Goal: Communication & Community: Answer question/provide support

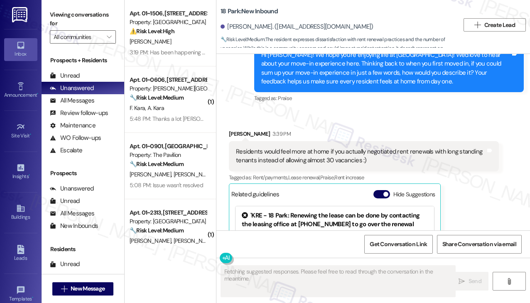
scroll to position [3543, 0]
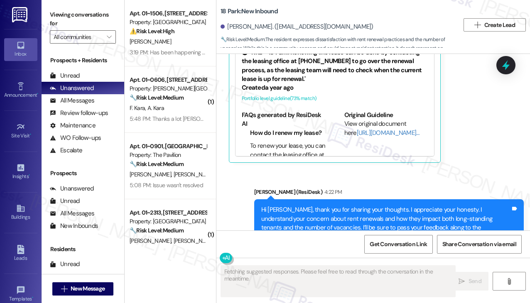
click at [395, 206] on div "Hi [PERSON_NAME], thank you for sharing your thoughts. I appreciate your honest…" at bounding box center [386, 228] width 250 height 44
click at [395, 206] on div "Hi Erin, thank you for sharing your thoughts. I appreciate your honesty. I unde…" at bounding box center [386, 228] width 250 height 44
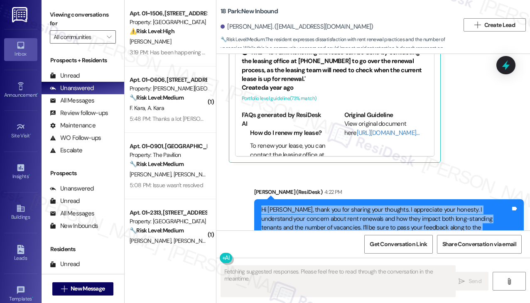
click at [395, 206] on div "Hi Erin, thank you for sharing your thoughts. I appreciate your honesty. I unde…" at bounding box center [386, 228] width 250 height 44
click at [372, 206] on div "Hi Erin, thank you for sharing your thoughts. I appreciate your honesty. I unde…" at bounding box center [386, 228] width 250 height 44
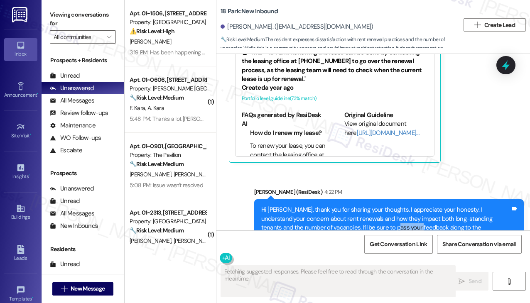
click at [372, 206] on div "Hi Erin, thank you for sharing your thoughts. I appreciate your honesty. I unde…" at bounding box center [386, 228] width 250 height 44
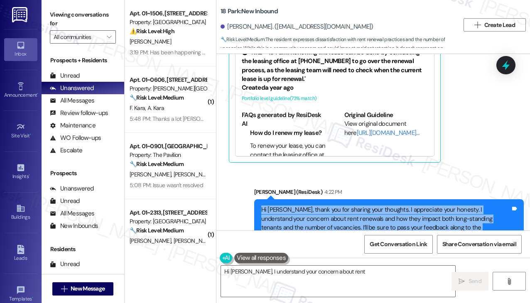
click at [372, 206] on div "Hi Erin, thank you for sharing your thoughts. I appreciate your honesty. I unde…" at bounding box center [386, 228] width 250 height 44
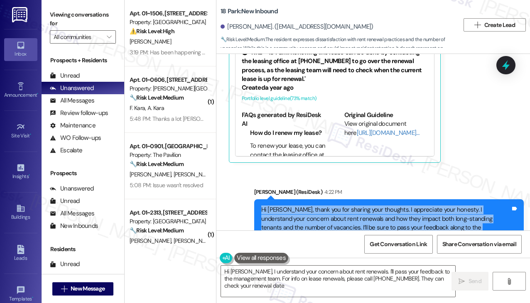
type textarea "Hi Erin, I understand your concern about rent renewals. I'll pass your feedback…"
click at [383, 206] on div "Hi Erin, thank you for sharing your thoughts. I appreciate your honesty. I unde…" at bounding box center [386, 228] width 250 height 44
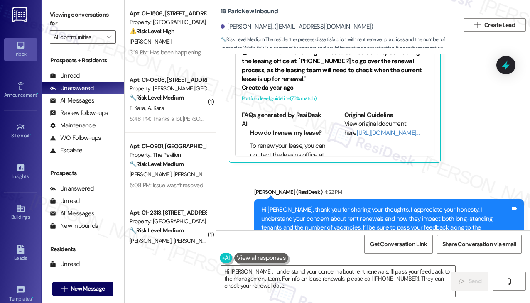
click at [383, 206] on div "Hi Erin, thank you for sharing your thoughts. I appreciate your honesty. I unde…" at bounding box center [386, 228] width 250 height 44
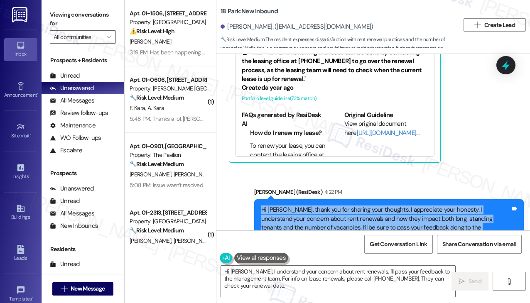
click at [383, 206] on div "Hi Erin, thank you for sharing your thoughts. I appreciate your honesty. I unde…" at bounding box center [386, 228] width 250 height 44
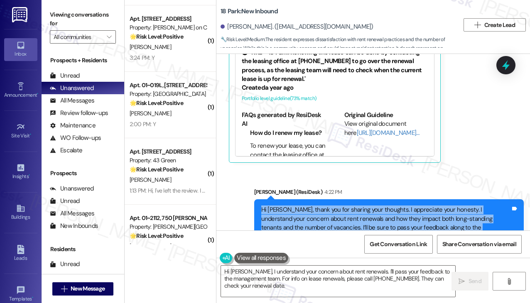
scroll to position [952, 0]
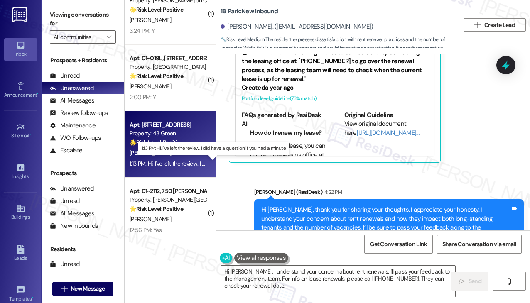
click at [181, 161] on div "1:13 PM: Hi, I've left the review. I did have a question if you had a minute 1:…" at bounding box center [213, 163] width 167 height 7
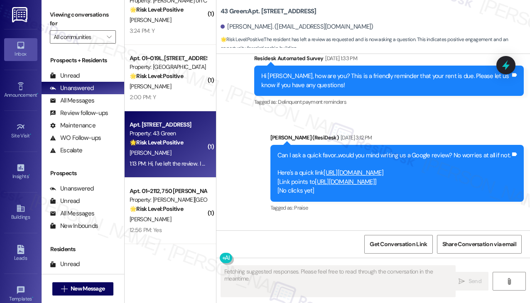
scroll to position [5437, 0]
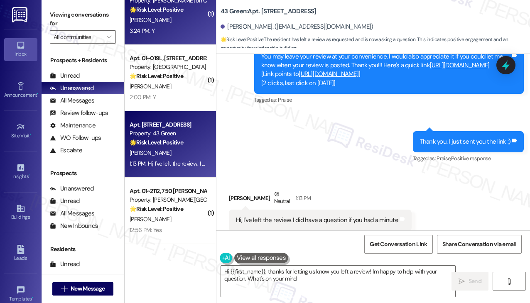
type textarea "Hi {{first_name}}, thanks for letting us know you left a review! I'm happy to h…"
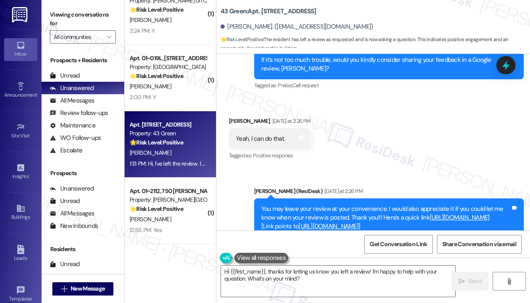
scroll to position [5271, 0]
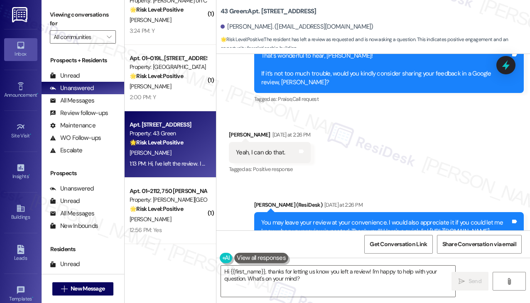
click at [256, 148] on div "Yeah, I can do that." at bounding box center [260, 152] width 49 height 9
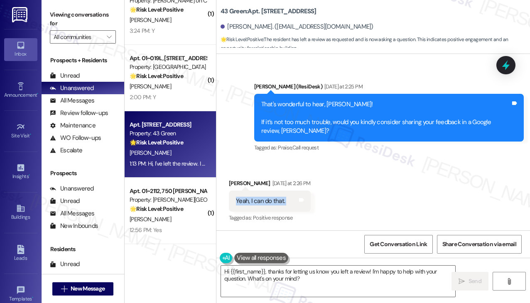
scroll to position [5188, 0]
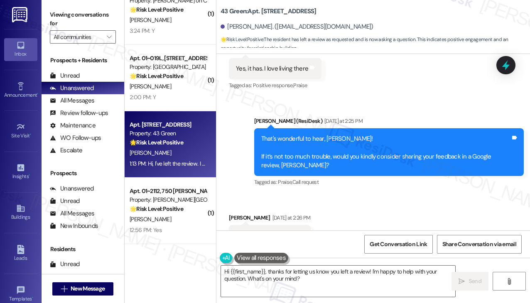
click at [298, 135] on div "That's wonderful to hear, Kiara! If it’s not too much trouble, would you kindly…" at bounding box center [386, 153] width 250 height 36
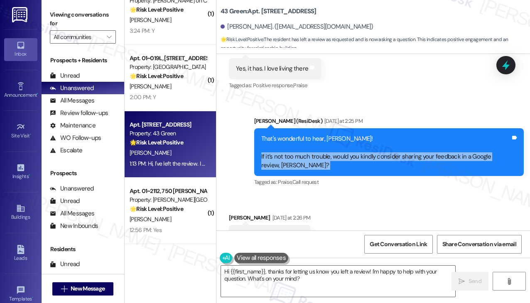
click at [298, 135] on div "That's wonderful to hear, Kiara! If it’s not too much trouble, would you kindly…" at bounding box center [386, 153] width 250 height 36
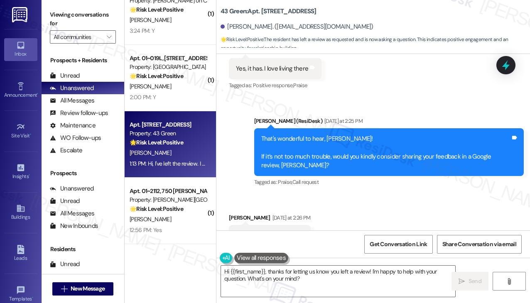
click at [306, 135] on div "That's wonderful to hear, Kiara! If it’s not too much trouble, would you kindly…" at bounding box center [386, 153] width 250 height 36
click at [289, 135] on div "That's wonderful to hear, Kiara! If it’s not too much trouble, would you kindly…" at bounding box center [386, 153] width 250 height 36
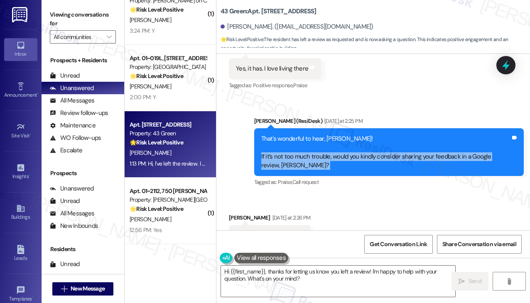
click at [289, 135] on div "That's wonderful to hear, Kiara! If it’s not too much trouble, would you kindly…" at bounding box center [386, 153] width 250 height 36
click at [292, 135] on div "That's wonderful to hear, Kiara! If it’s not too much trouble, would you kindly…" at bounding box center [386, 153] width 250 height 36
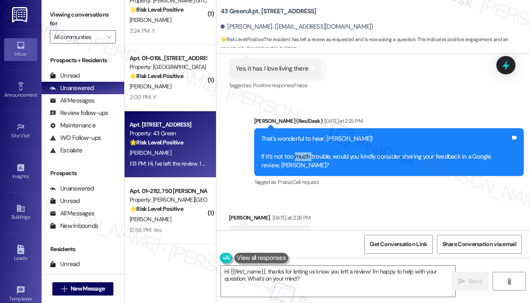
click at [292, 135] on div "That's wonderful to hear, Kiara! If it’s not too much trouble, would you kindly…" at bounding box center [386, 153] width 250 height 36
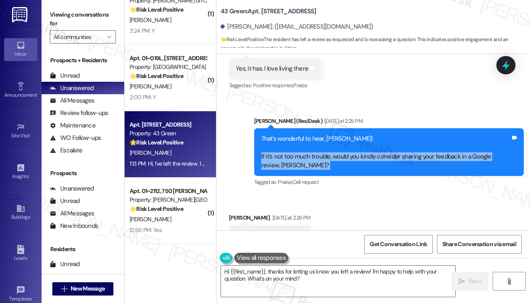
click at [292, 135] on div "That's wonderful to hear, Kiara! If it’s not too much trouble, would you kindly…" at bounding box center [386, 153] width 250 height 36
click at [299, 135] on div "That's wonderful to hear, Kiara! If it’s not too much trouble, would you kindly…" at bounding box center [386, 153] width 250 height 36
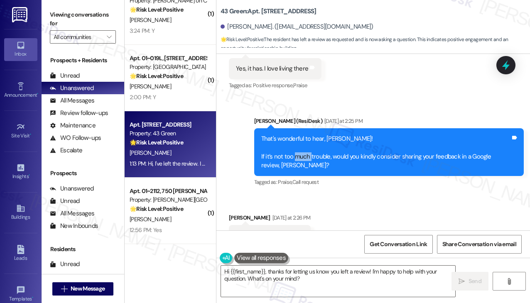
click at [299, 135] on div "That's wonderful to hear, Kiara! If it’s not too much trouble, would you kindly…" at bounding box center [386, 153] width 250 height 36
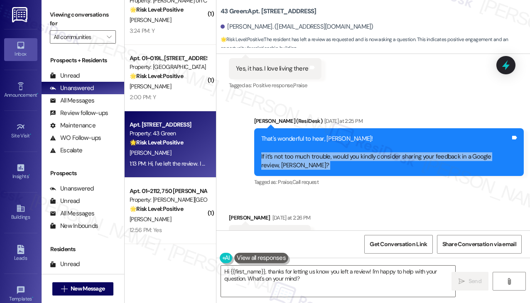
click at [299, 135] on div "That's wonderful to hear, Kiara! If it’s not too much trouble, would you kindly…" at bounding box center [386, 153] width 250 height 36
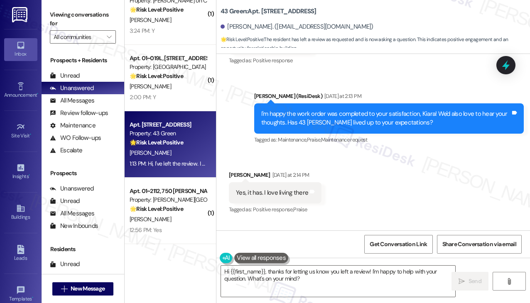
scroll to position [5063, 0]
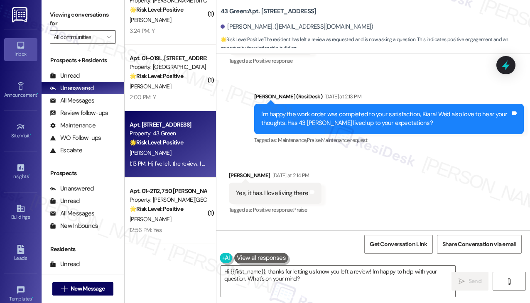
click at [277, 189] on div "Yes, it has. I love living there" at bounding box center [272, 193] width 72 height 9
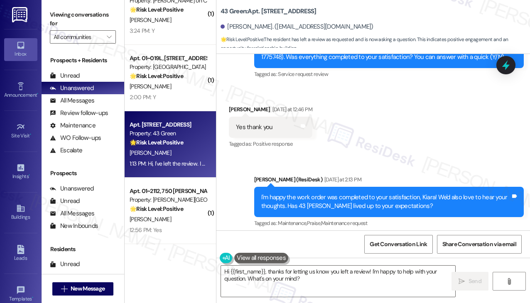
click at [336, 193] on div "I'm happy the work order was completed to your satisfaction, Kiara! We'd also l…" at bounding box center [386, 202] width 250 height 18
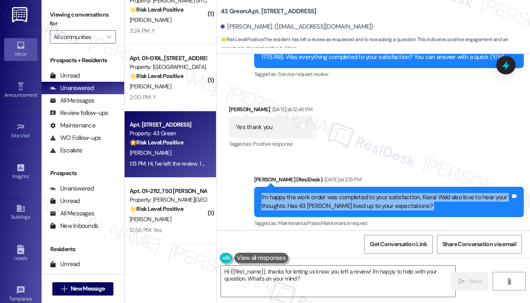
click at [336, 193] on div "I'm happy the work order was completed to your satisfaction, Kiara! We'd also l…" at bounding box center [386, 202] width 250 height 18
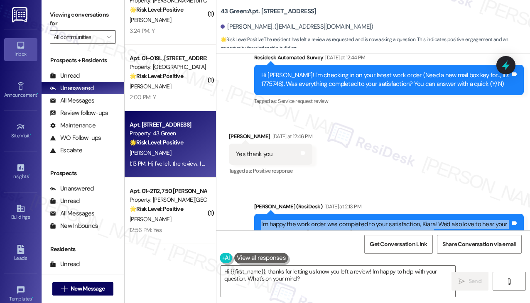
scroll to position [4897, 0]
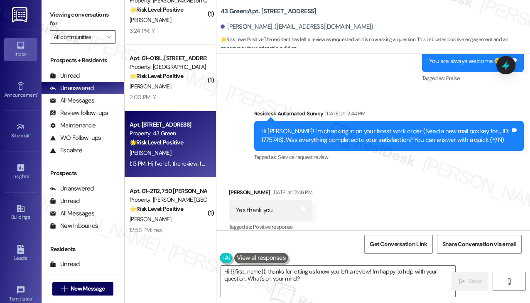
click at [323, 121] on div "Hi Kiara! I'm checking in on your latest work order (Need a new mail box key fo…" at bounding box center [389, 136] width 270 height 30
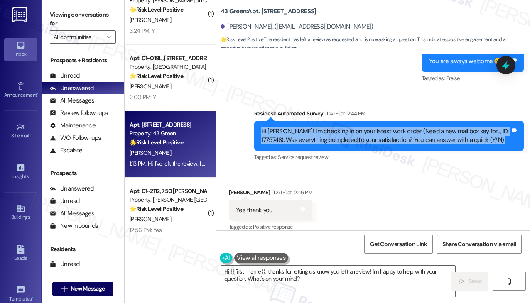
click at [323, 121] on div "Hi Kiara! I'm checking in on your latest work order (Need a new mail box key fo…" at bounding box center [389, 136] width 270 height 30
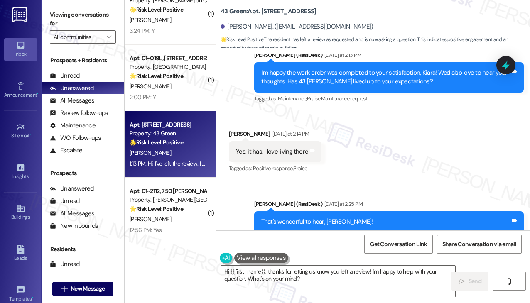
click at [264, 141] on div "Yes, it has. I love living there Tags and notes" at bounding box center [275, 151] width 93 height 21
click at [288, 211] on div "That's wonderful to hear, Kiara! If it’s not too much trouble, would you kindly…" at bounding box center [389, 235] width 270 height 48
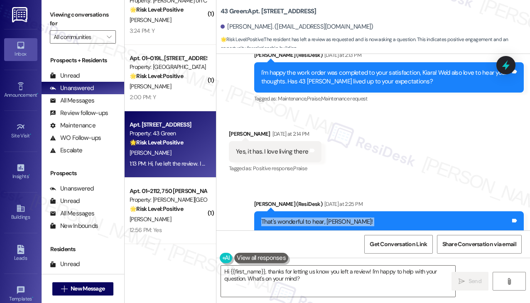
click at [288, 211] on div "That's wonderful to hear, Kiara! If it’s not too much trouble, would you kindly…" at bounding box center [389, 235] width 270 height 48
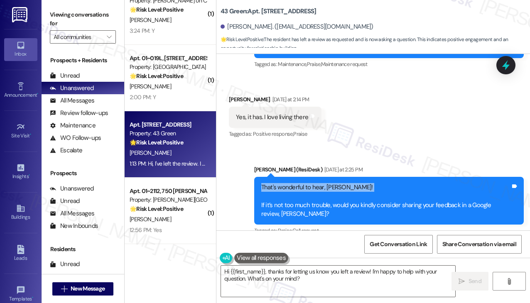
scroll to position [5188, 0]
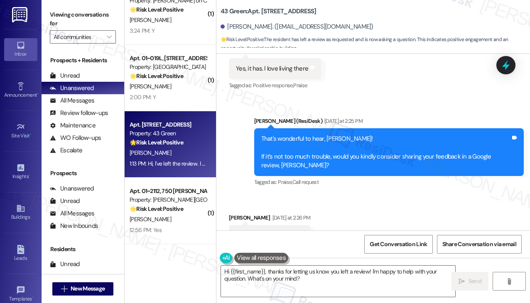
click at [265, 135] on div "That's wonderful to hear, Kiara! If it’s not too much trouble, would you kindly…" at bounding box center [386, 153] width 250 height 36
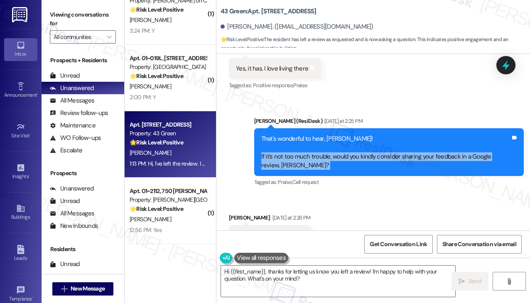
click at [265, 135] on div "That's wonderful to hear, Kiara! If it’s not too much trouble, would you kindly…" at bounding box center [386, 153] width 250 height 36
click at [287, 135] on div "That's wonderful to hear, Kiara! If it’s not too much trouble, would you kindly…" at bounding box center [386, 153] width 250 height 36
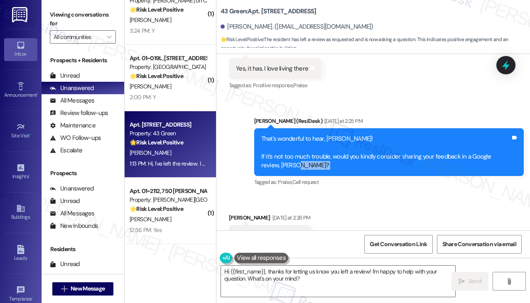
click at [287, 135] on div "That's wonderful to hear, Kiara! If it’s not too much trouble, would you kindly…" at bounding box center [386, 153] width 250 height 36
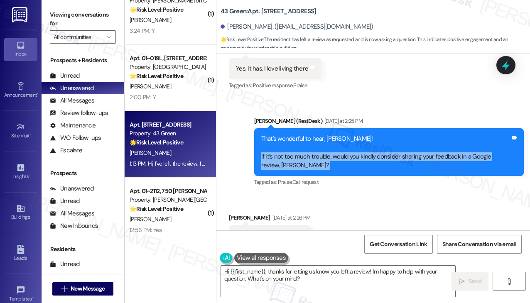
click at [287, 135] on div "That's wonderful to hear, Kiara! If it’s not too much trouble, would you kindly…" at bounding box center [386, 153] width 250 height 36
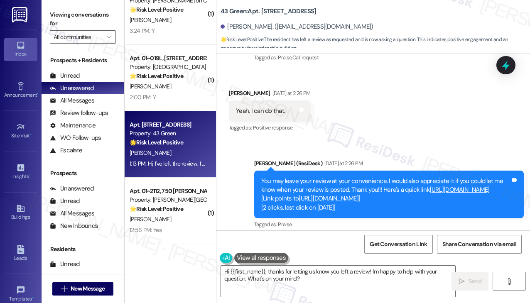
click at [252, 107] on div "Yeah, I can do that." at bounding box center [260, 111] width 49 height 9
click at [362, 99] on div "Received via SMS Kiara Hoskin Yesterday at 2:26 PM Yeah, I can do that. Tags an…" at bounding box center [373, 105] width 314 height 70
drag, startPoint x: 305, startPoint y: 140, endPoint x: 403, endPoint y: 142, distance: 97.6
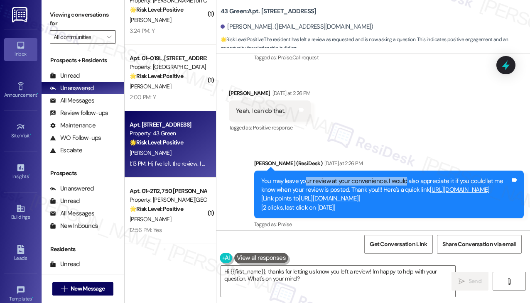
click at [403, 177] on div "You may leave your review at your convenience. I would also appreciate it if yo…" at bounding box center [386, 195] width 250 height 36
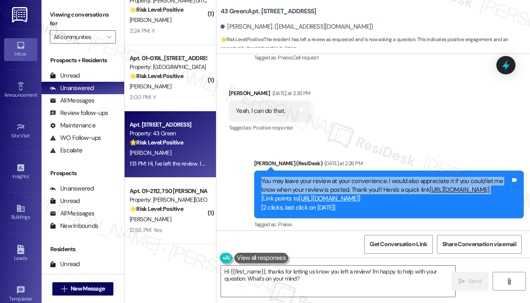
click at [403, 177] on div "You may leave your review at your convenience. I would also appreciate it if yo…" at bounding box center [386, 195] width 250 height 36
drag, startPoint x: 434, startPoint y: 151, endPoint x: 279, endPoint y: 130, distance: 156.7
click at [279, 159] on div "Sarah (ResiDesk) Yesterday at 2:26 PM You may leave your review at your conveni…" at bounding box center [389, 195] width 270 height 72
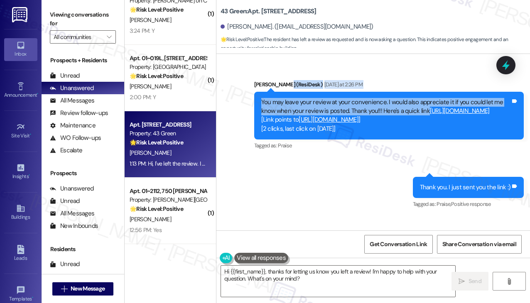
scroll to position [5437, 0]
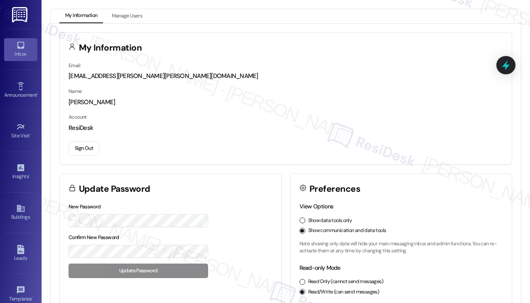
click at [27, 50] on div "Inbox" at bounding box center [21, 54] width 42 height 8
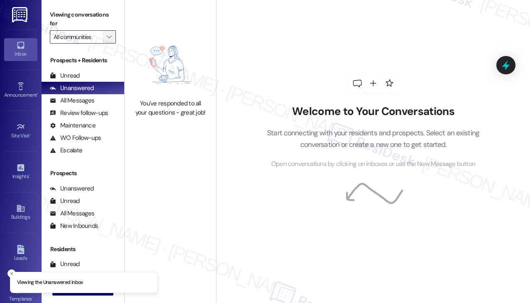
click at [108, 41] on span "" at bounding box center [109, 36] width 8 height 13
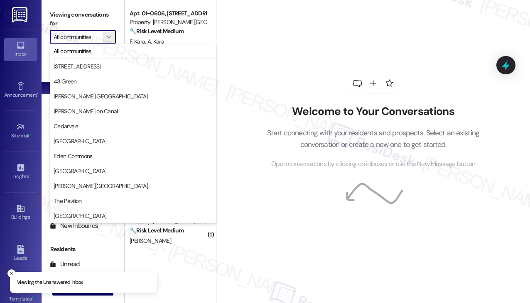
click at [249, 36] on div "Welcome to Your Conversations Start connecting with your residents and prospect…" at bounding box center [373, 121] width 249 height 243
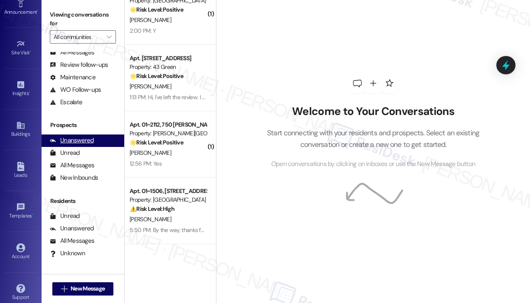
scroll to position [77, 0]
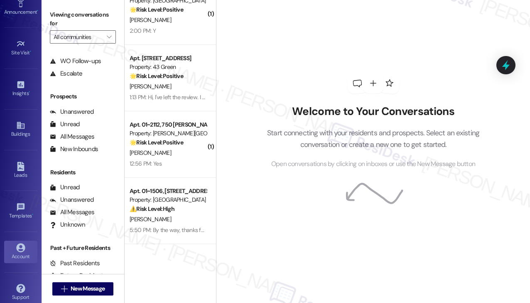
click at [25, 253] on div "Account" at bounding box center [21, 257] width 42 height 8
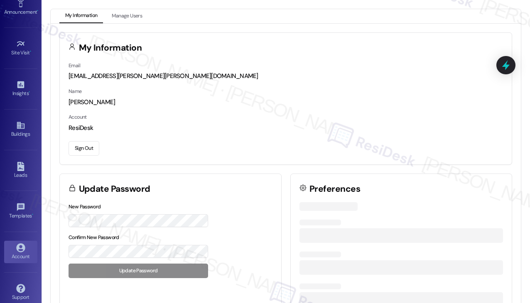
click at [83, 152] on button "Sign Out" at bounding box center [84, 148] width 31 height 15
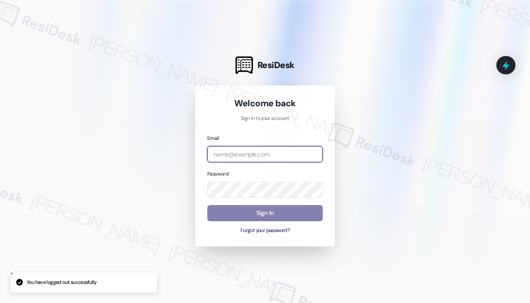
click at [256, 157] on input "email" at bounding box center [264, 154] width 115 height 16
click at [0, 303] on com-1password-button at bounding box center [0, 303] width 0 height 0
type input "[EMAIL_ADDRESS][PERSON_NAME][PERSON_NAME][DOMAIN_NAME]"
